Goal: Task Accomplishment & Management: Manage account settings

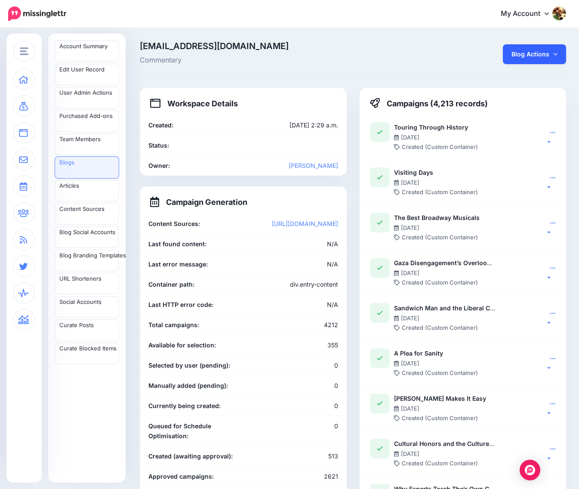
click at [539, 58] on link "Blog Actions" at bounding box center [534, 54] width 63 height 20
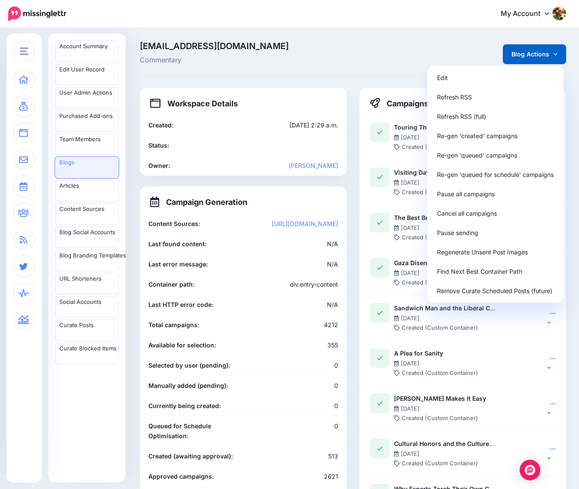
click at [337, 49] on span "kejda@me.com" at bounding box center [280, 46] width 280 height 9
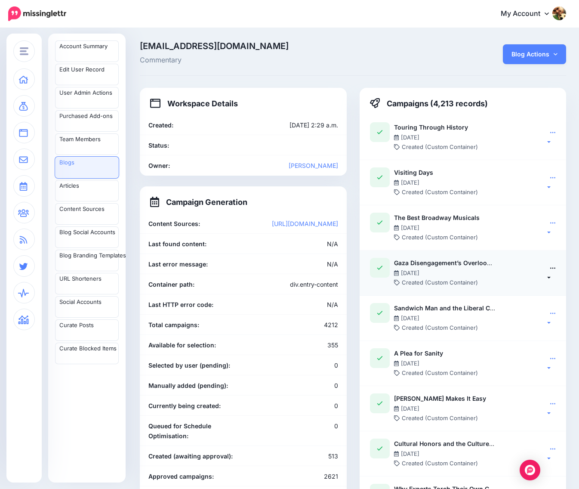
click at [556, 276] on link at bounding box center [550, 272] width 11 height 23
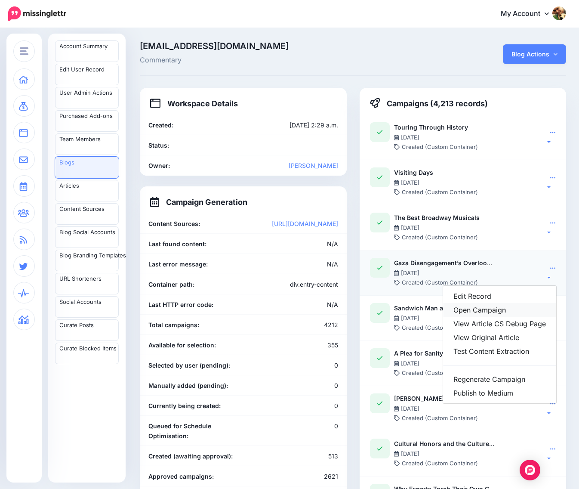
click at [500, 311] on link "Open Campaign" at bounding box center [499, 310] width 113 height 14
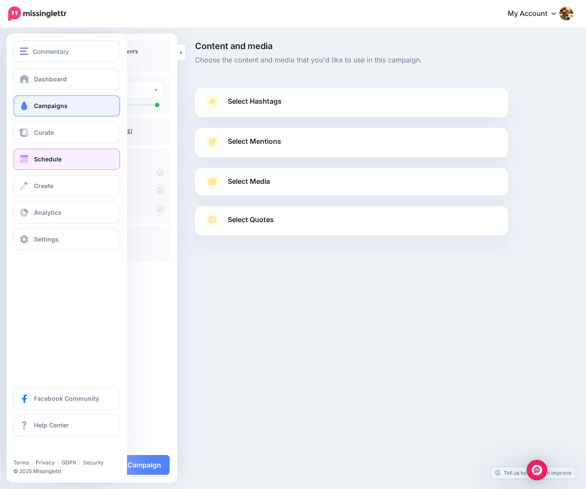
click at [36, 158] on span "Schedule" at bounding box center [48, 158] width 28 height 7
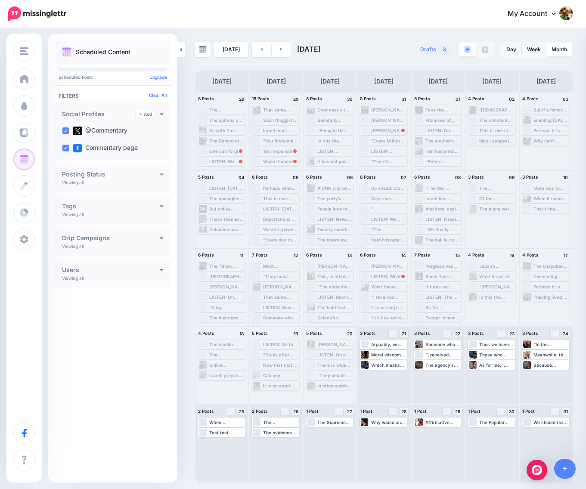
click at [332, 373] on div ""They decided to leave out the inconvenient fact that Hollywood was created by …" at bounding box center [334, 375] width 35 height 5
click at [322, 375] on div ""They decided to leave out the inconvenient fact that Hollywood was created by …" at bounding box center [334, 375] width 35 height 5
click at [324, 376] on div ""They decided to leave out the inconvenient fact that Hollywood was created by …" at bounding box center [334, 375] width 35 height 5
click at [314, 384] on link "Send Again" at bounding box center [329, 386] width 44 height 8
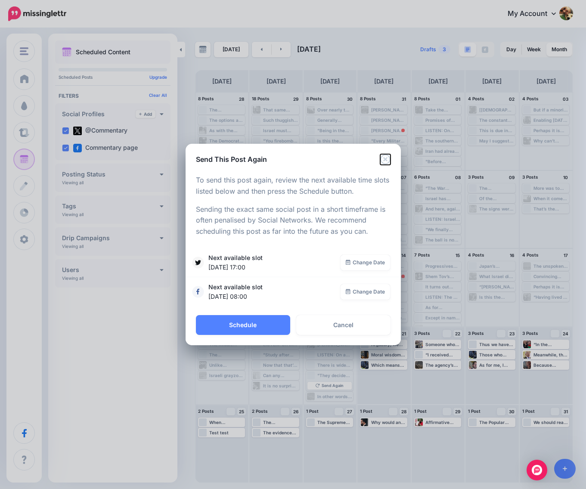
click at [385, 160] on icon "Close" at bounding box center [385, 159] width 10 height 10
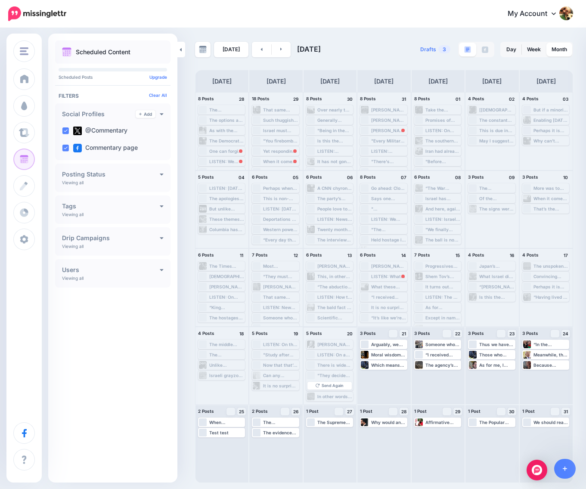
click at [328, 375] on div ""They decided to leave out the inconvenient fact that Hollywood was created by …" at bounding box center [334, 375] width 35 height 5
click at [327, 375] on div ""They decided to leave out the inconvenient fact that Hollywood was created by …" at bounding box center [334, 375] width 35 height 5
click at [324, 374] on div ""They decided to leave out the inconvenient fact that Hollywood was created by …" at bounding box center [334, 375] width 35 height 5
